Goal: Navigation & Orientation: Find specific page/section

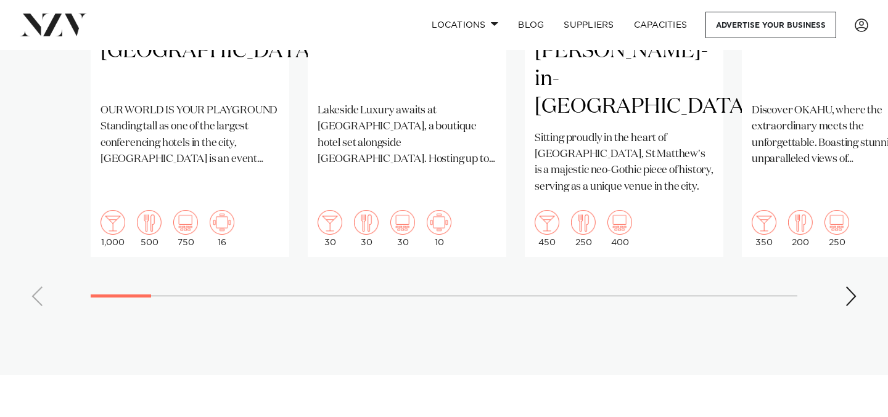
scroll to position [1181, 0]
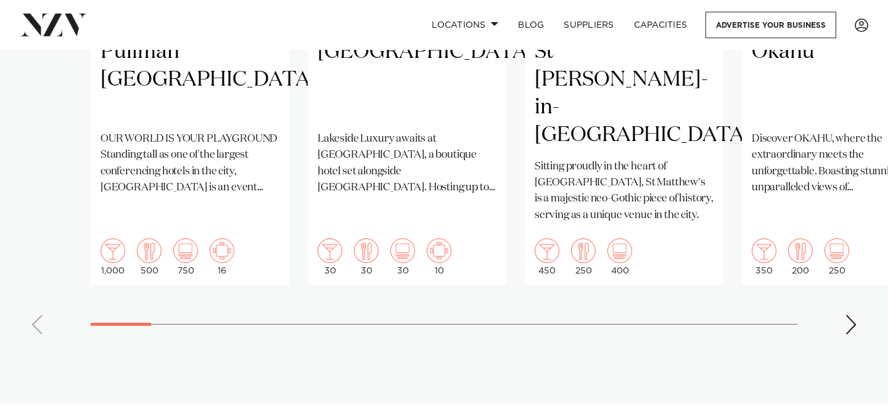
click at [847, 315] on div "Next slide" at bounding box center [851, 325] width 12 height 20
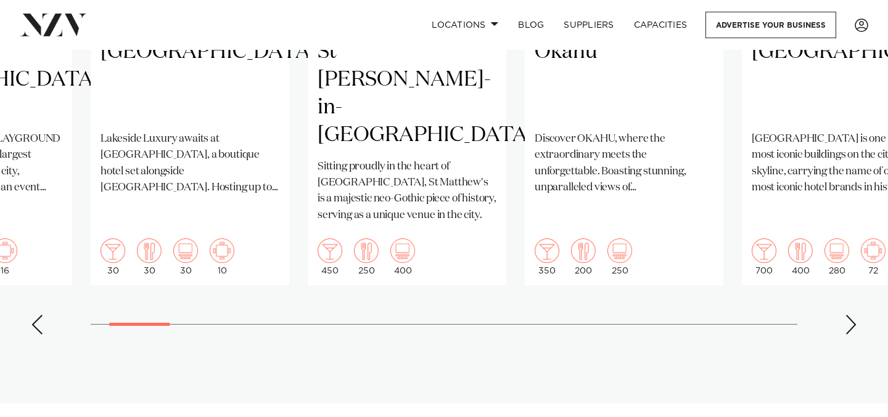
click at [847, 315] on div "Next slide" at bounding box center [851, 325] width 12 height 20
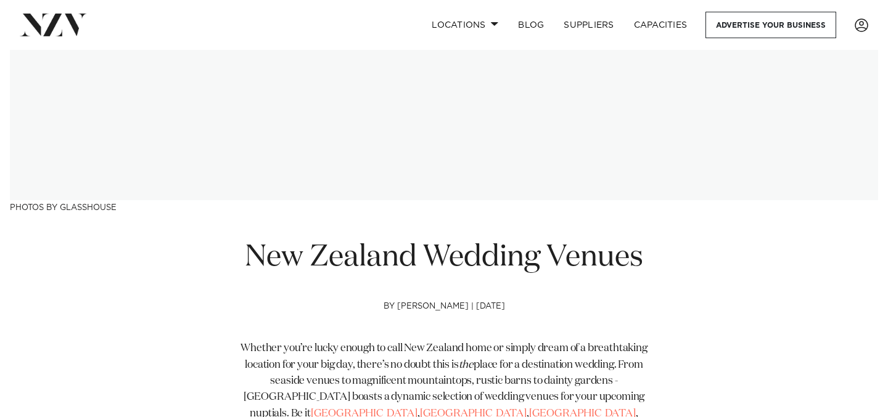
scroll to position [67, 0]
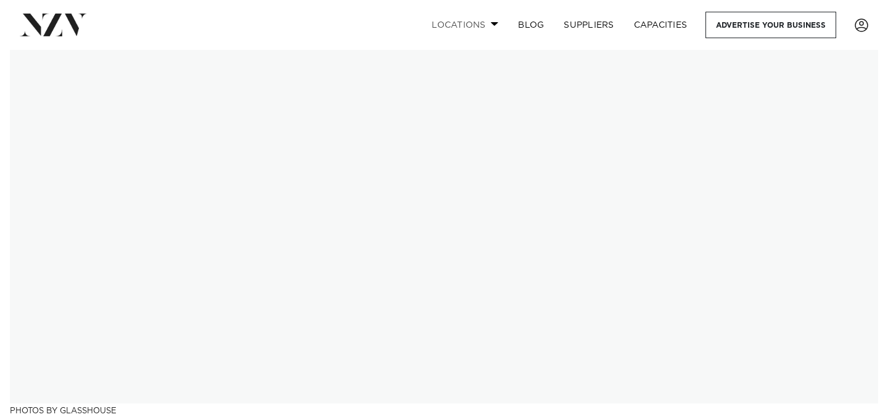
click at [487, 27] on link "Locations" at bounding box center [465, 25] width 86 height 27
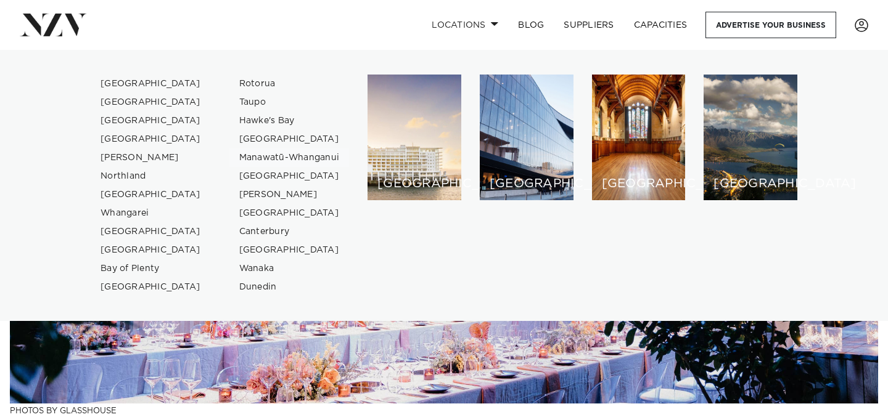
click at [326, 154] on link "Manawatū-Whanganui" at bounding box center [289, 158] width 120 height 18
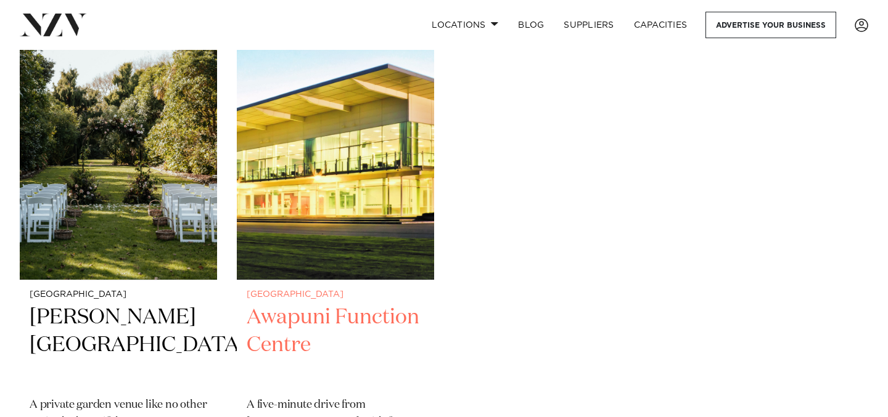
scroll to position [1026, 0]
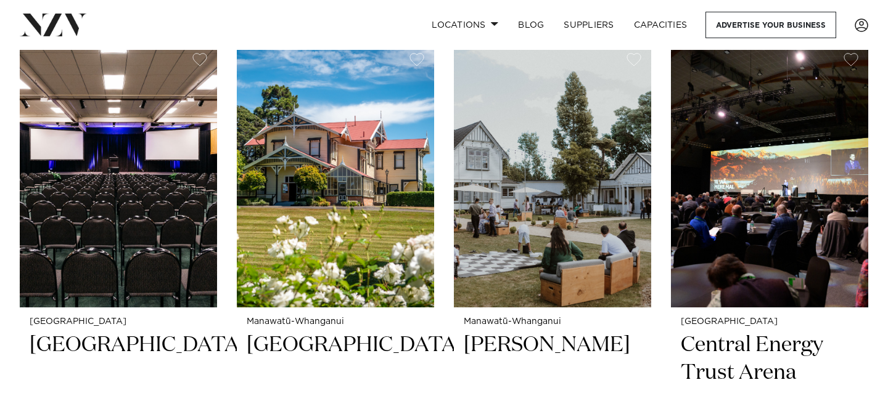
scroll to position [0, 0]
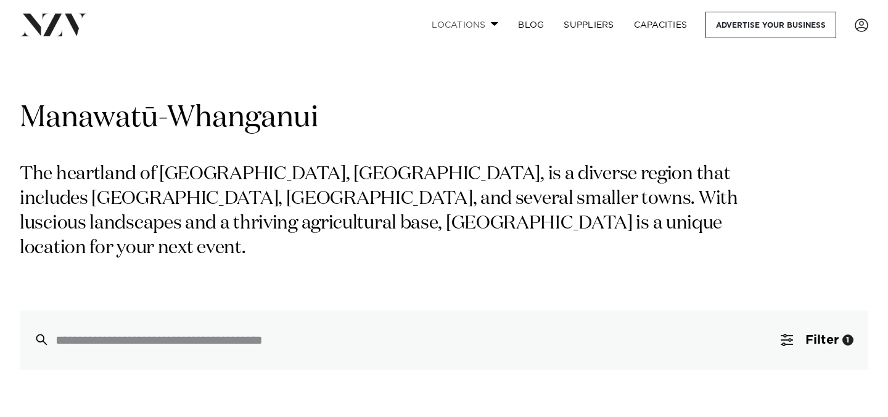
click at [473, 26] on link "Locations" at bounding box center [465, 25] width 86 height 27
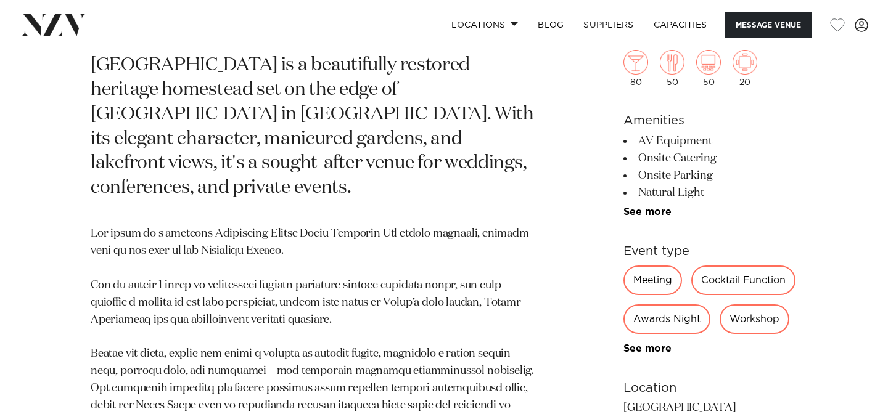
scroll to position [578, 0]
